Goal: Use online tool/utility: Utilize a website feature to perform a specific function

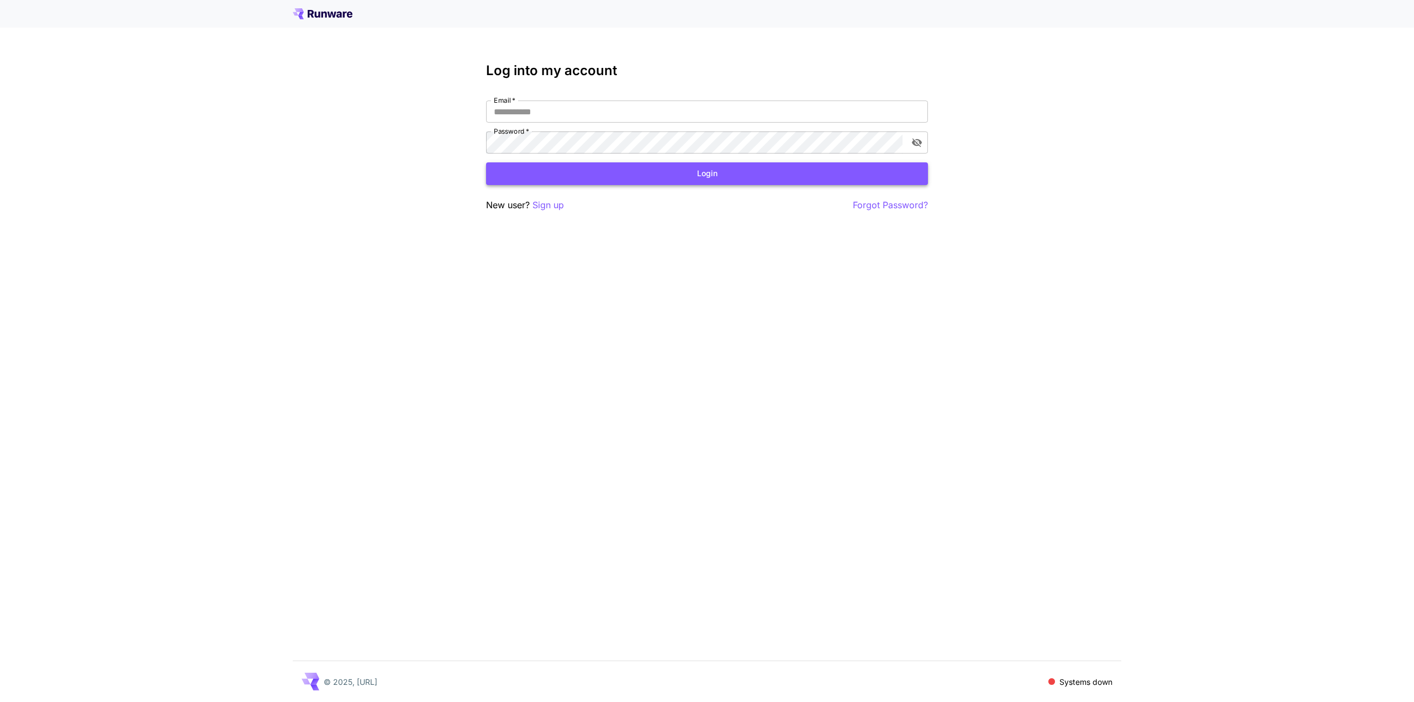
type input "**********"
click at [601, 178] on button "Login" at bounding box center [707, 173] width 442 height 23
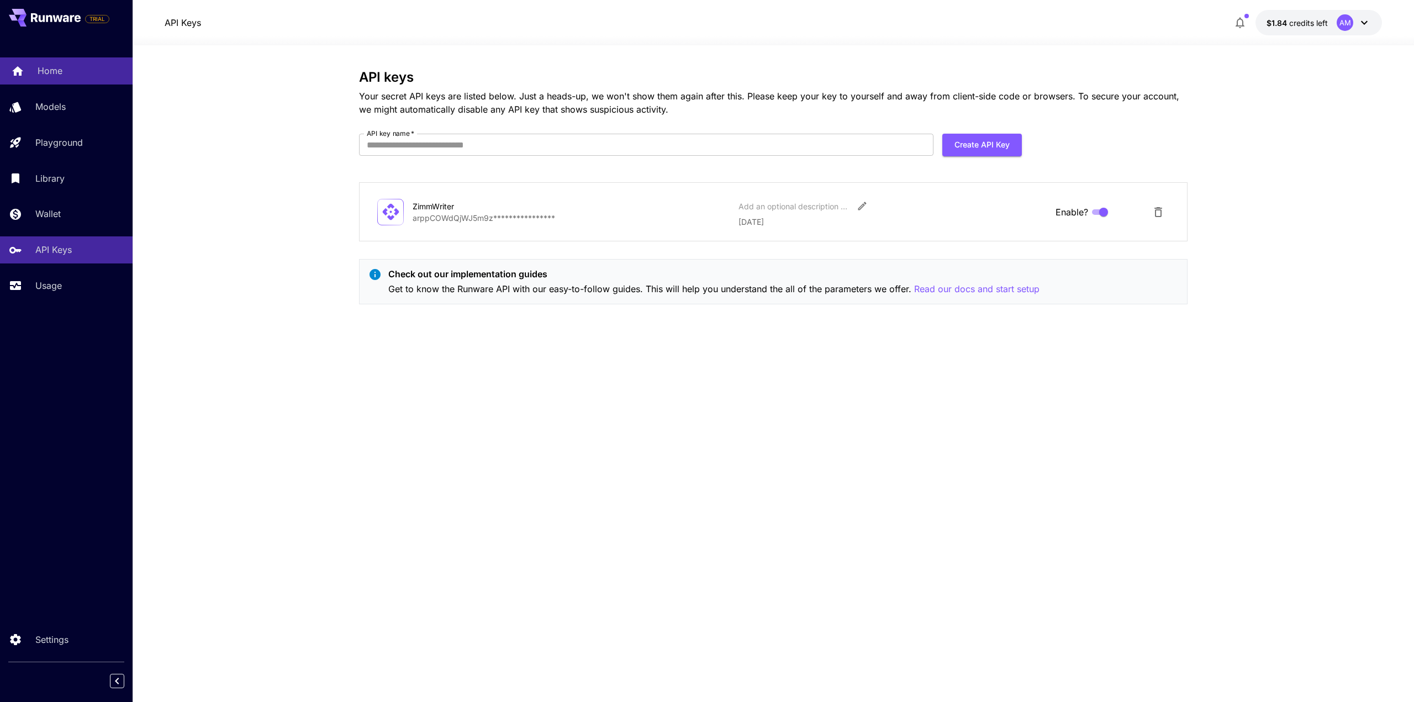
click at [56, 71] on p "Home" at bounding box center [50, 70] width 25 height 13
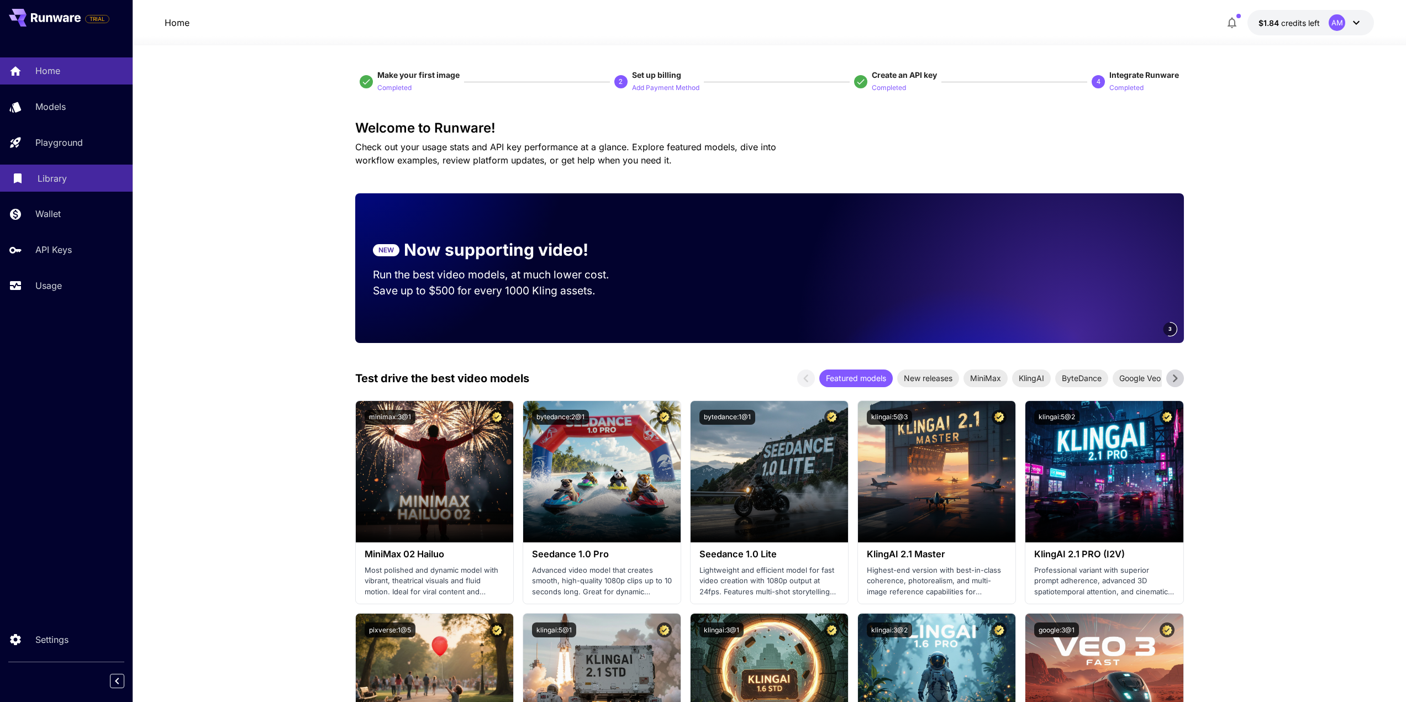
click at [77, 177] on div "Library" at bounding box center [81, 178] width 86 height 13
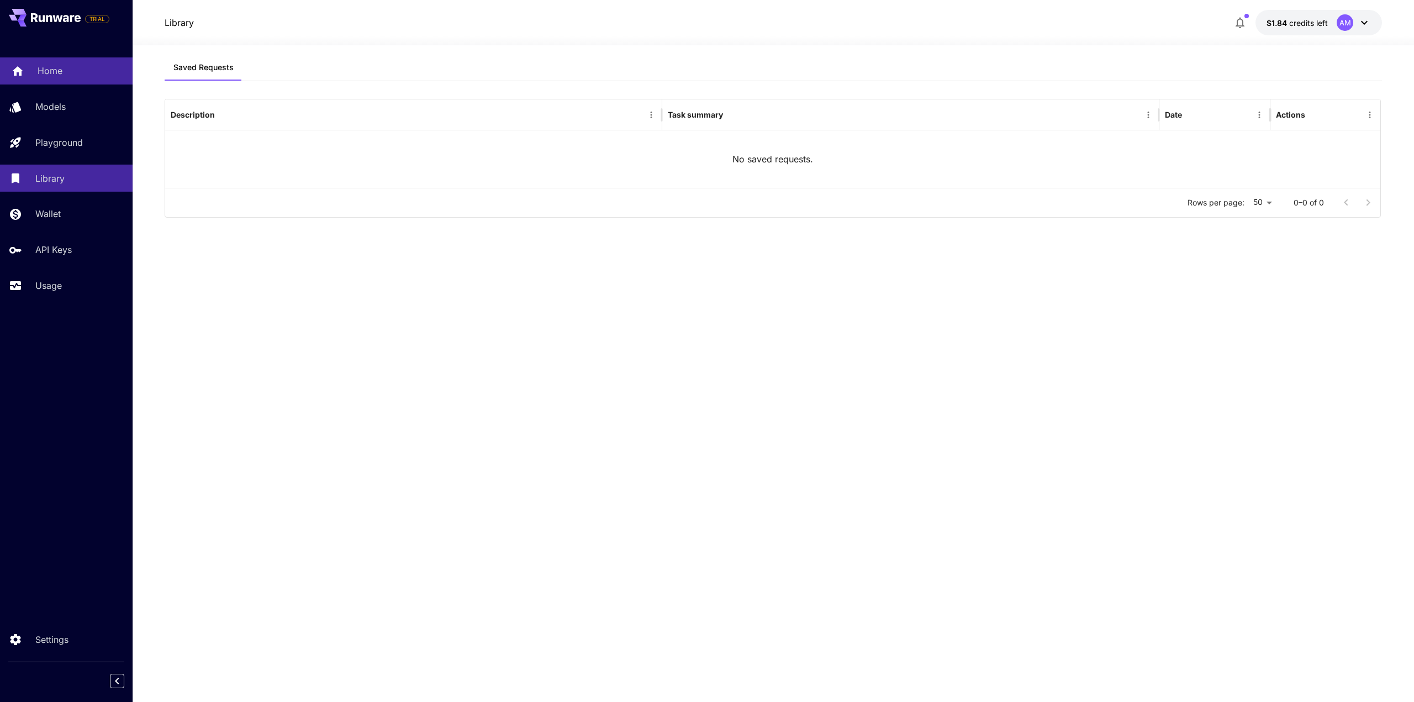
click at [43, 69] on p "Home" at bounding box center [50, 70] width 25 height 13
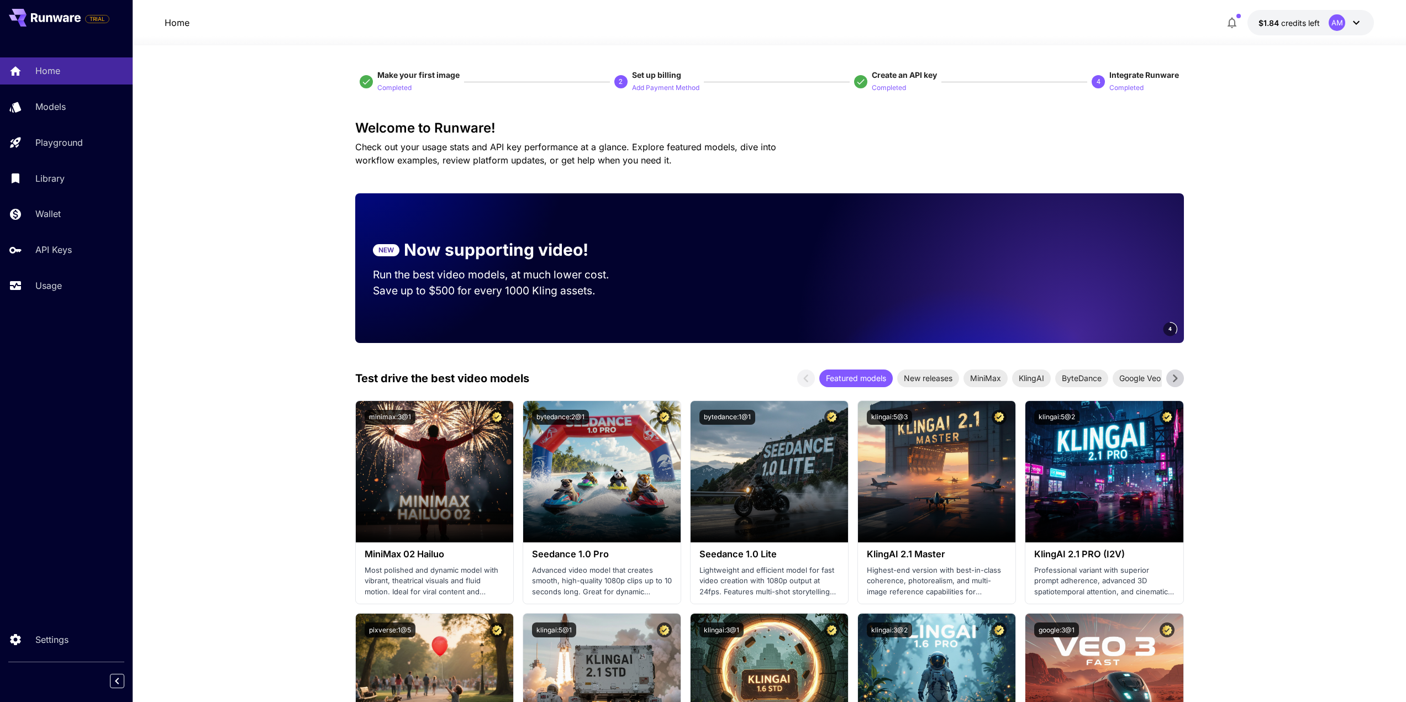
click at [414, 149] on span "Check out your usage stats and API key performance at a glance. Explore feature…" at bounding box center [565, 153] width 421 height 24
click at [401, 86] on p "Completed" at bounding box center [394, 88] width 34 height 10
click at [415, 72] on span "Make your first image" at bounding box center [418, 74] width 82 height 9
click at [53, 22] on icon at bounding box center [56, 17] width 50 height 9
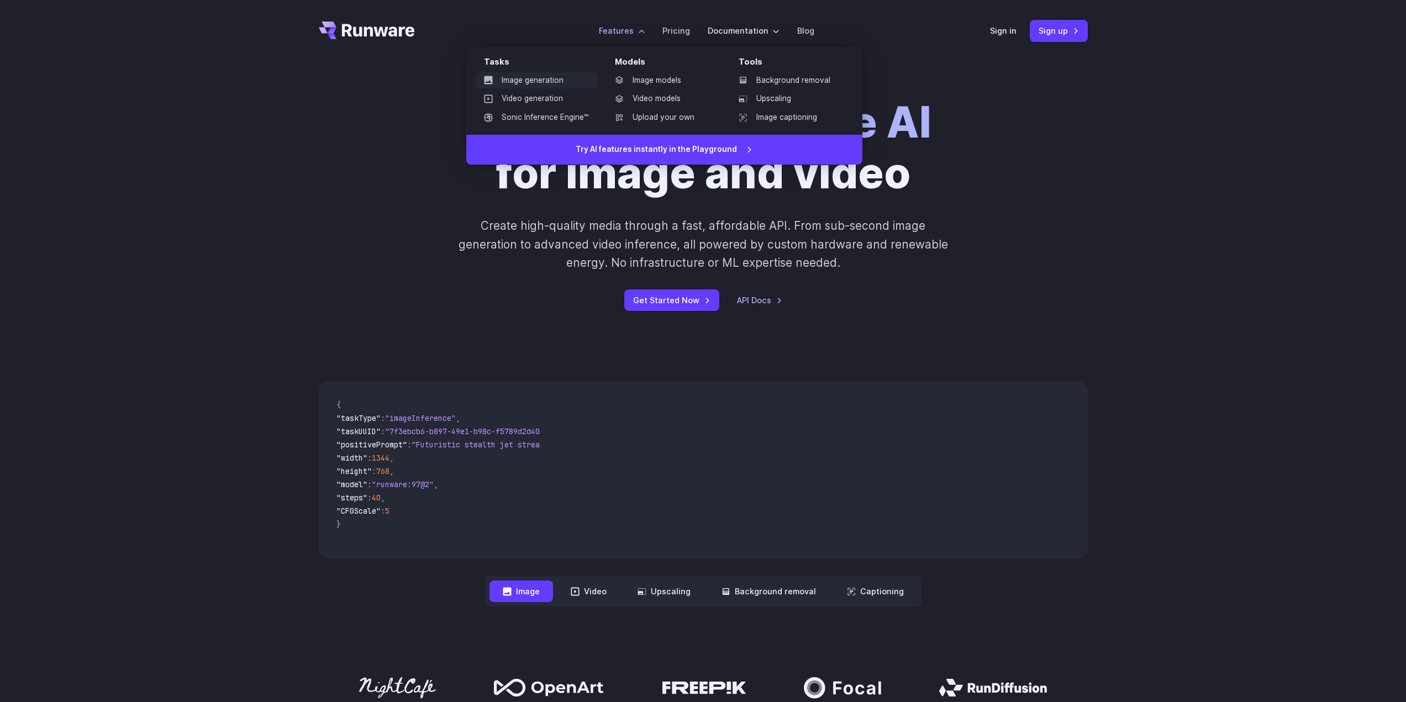
click at [532, 78] on link "Image generation" at bounding box center [536, 80] width 122 height 17
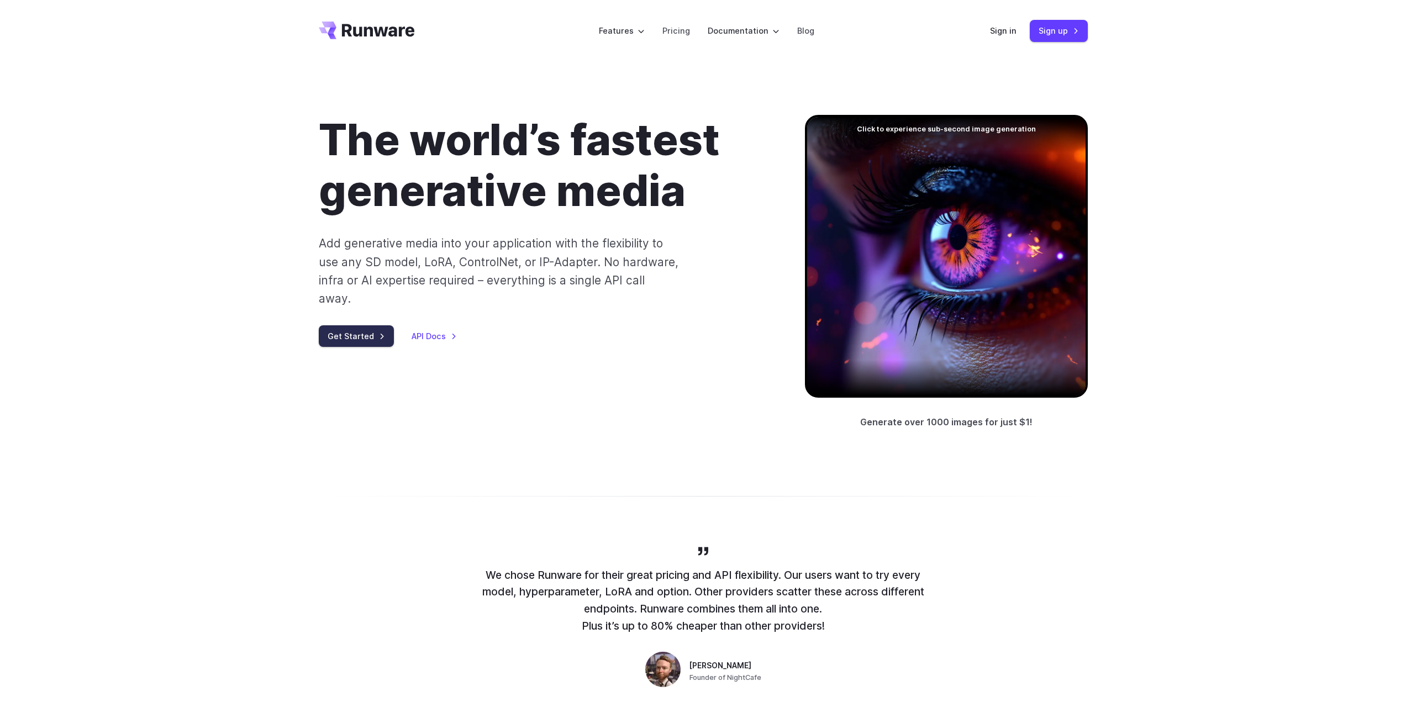
click at [352, 325] on link "Get Started" at bounding box center [356, 336] width 75 height 22
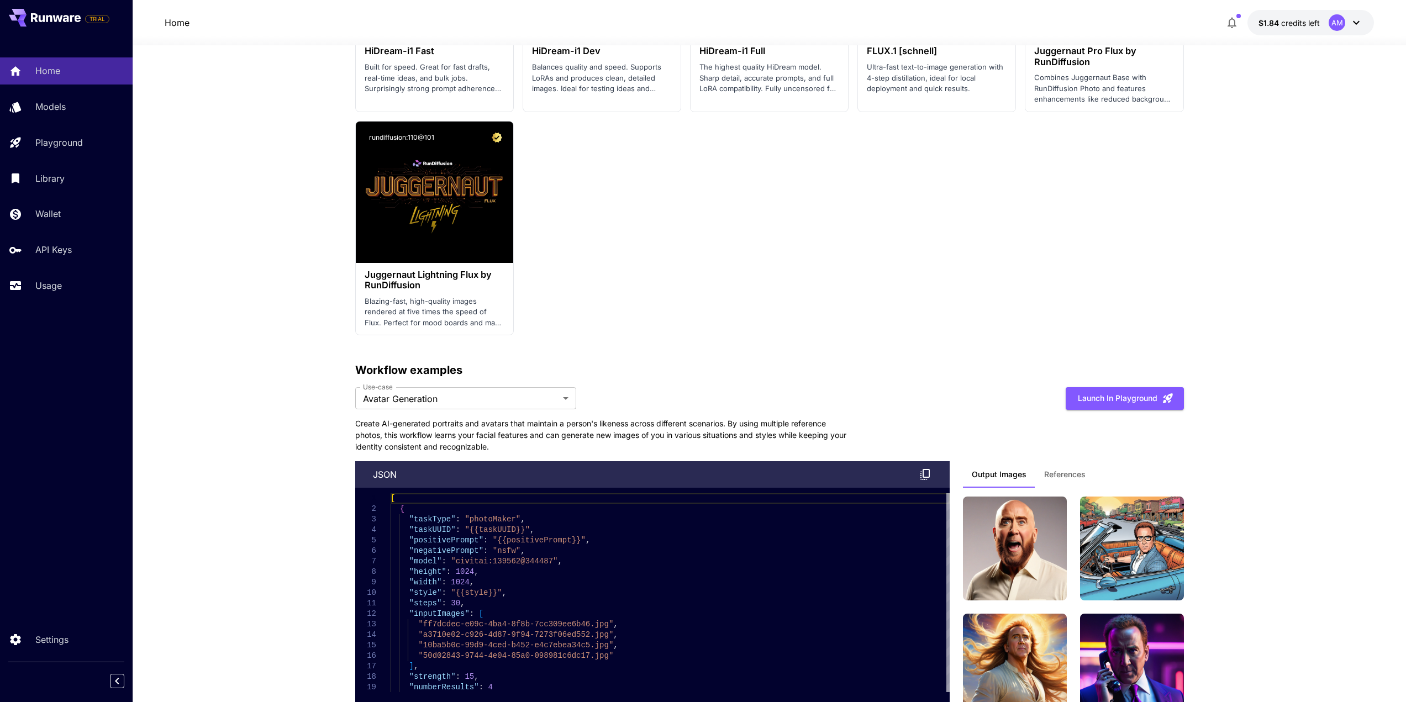
scroll to position [2283, 0]
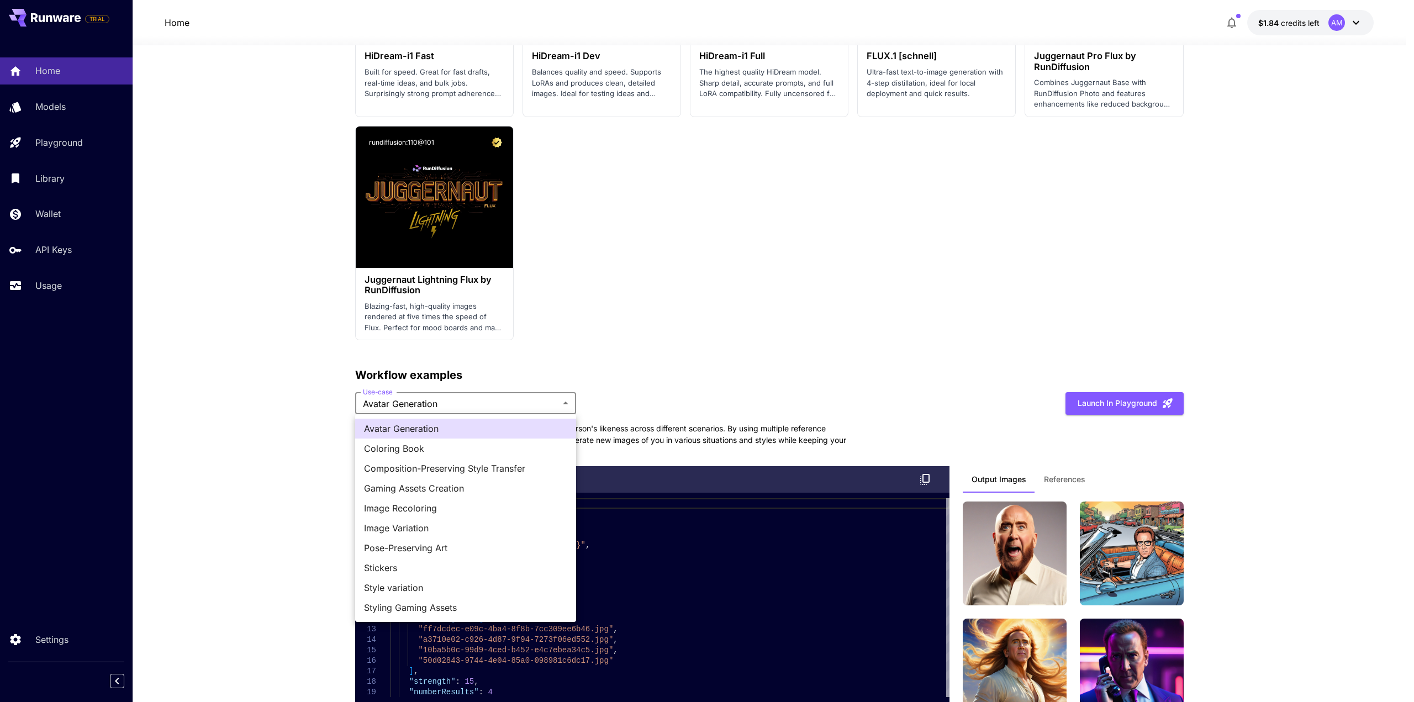
click at [420, 591] on span "Style variation" at bounding box center [465, 587] width 203 height 13
type input "**********"
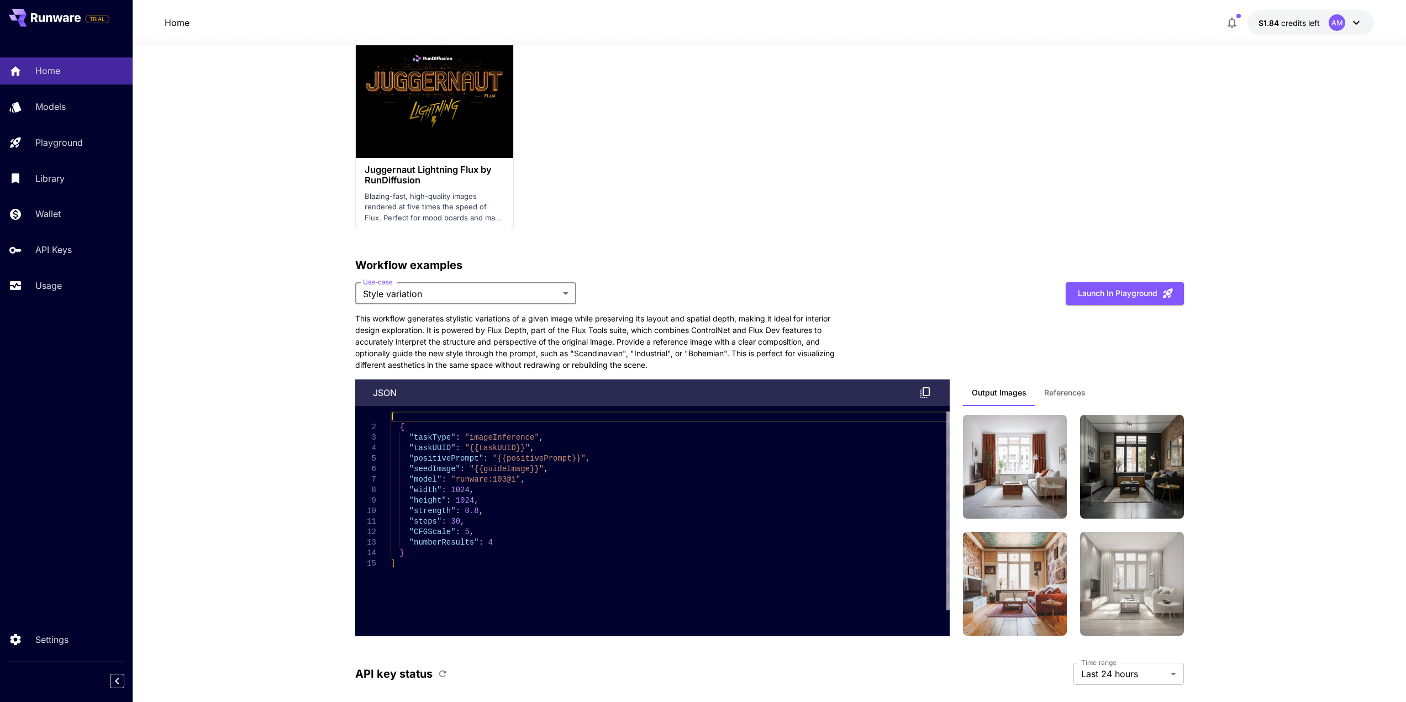
scroll to position [2393, 0]
click at [1133, 294] on button "Launch in Playground" at bounding box center [1125, 293] width 118 height 23
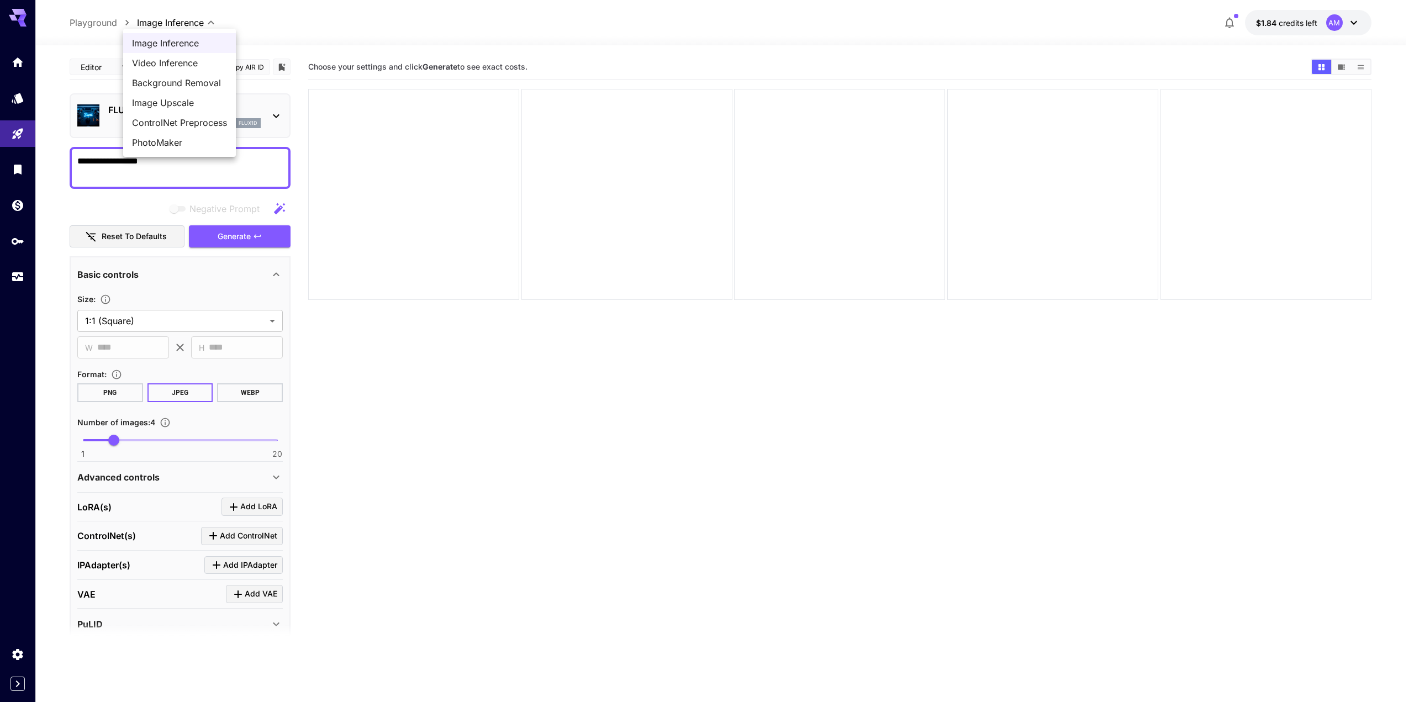
click at [204, 22] on body "**********" at bounding box center [707, 394] width 1414 height 789
click at [204, 22] on div at bounding box center [707, 351] width 1414 height 702
